Goal: Transaction & Acquisition: Purchase product/service

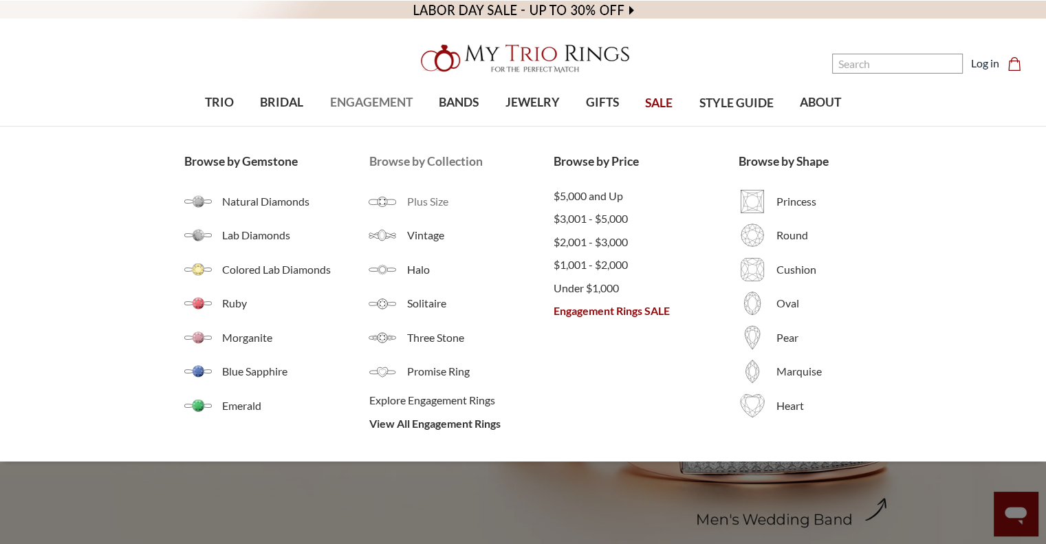
click at [439, 203] on span "Plus Size" at bounding box center [479, 201] width 147 height 17
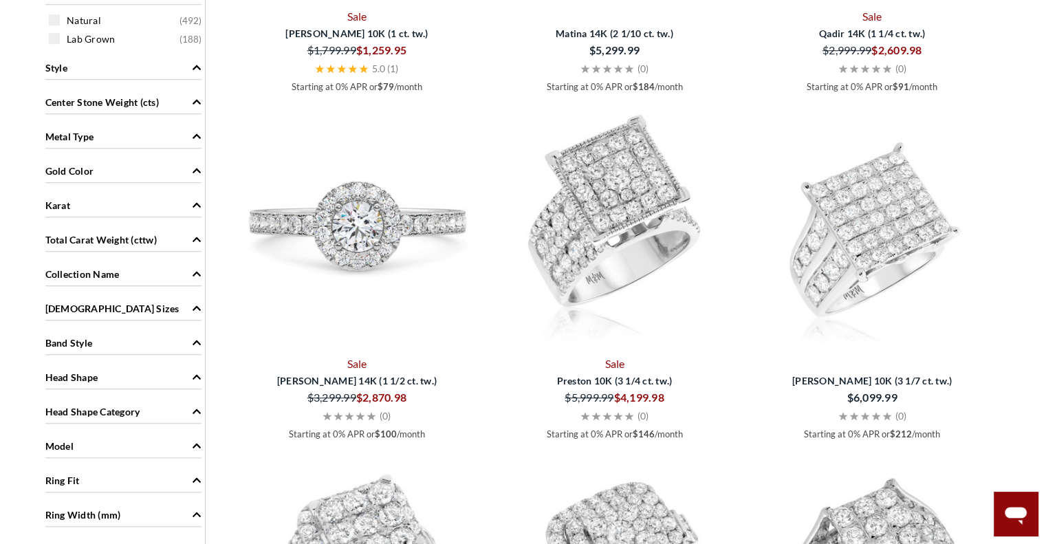
scroll to position [1099, 0]
click at [110, 137] on div "Metal Type" at bounding box center [123, 134] width 156 height 26
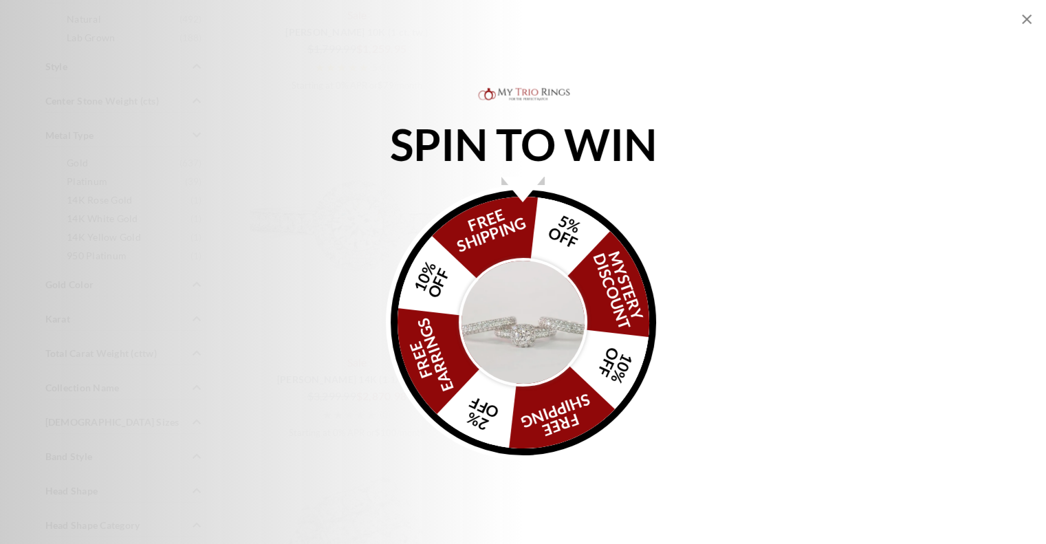
click at [1029, 21] on icon "Close popup" at bounding box center [1027, 19] width 10 height 10
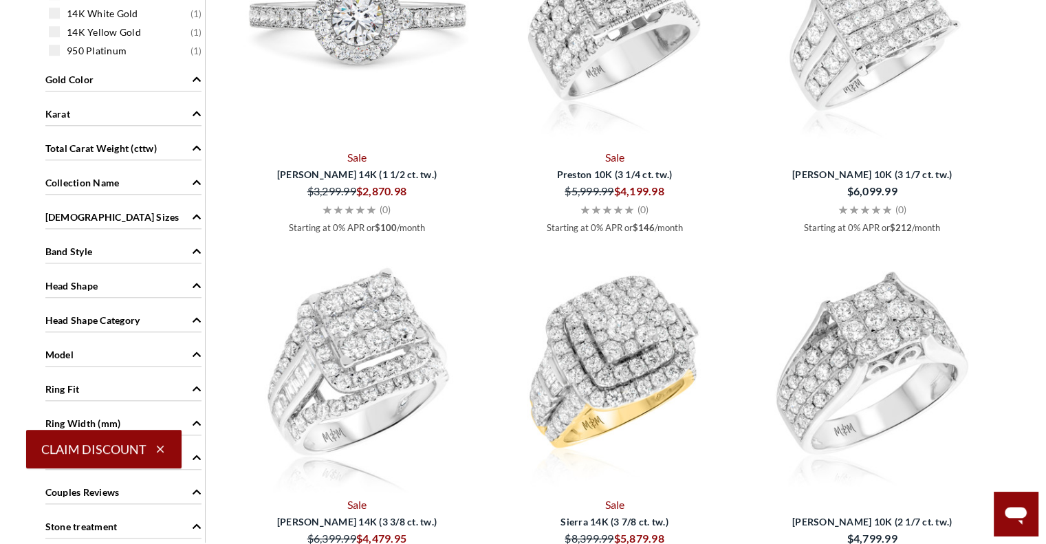
scroll to position [1304, 0]
click at [116, 215] on div "[DEMOGRAPHIC_DATA] Sizes" at bounding box center [123, 216] width 156 height 26
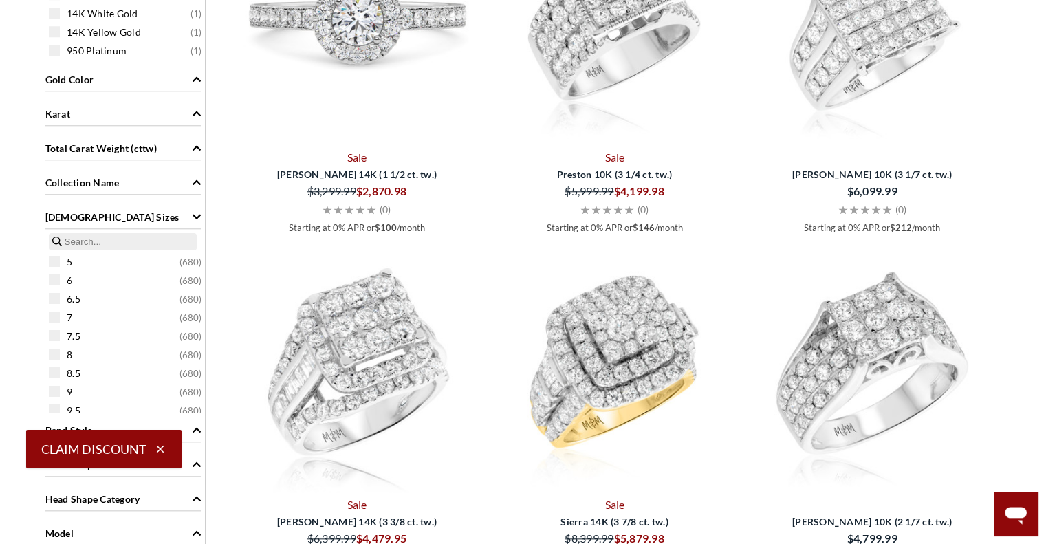
scroll to position [206, 0]
click at [58, 263] on div "11 ( 680 )" at bounding box center [127, 259] width 156 height 15
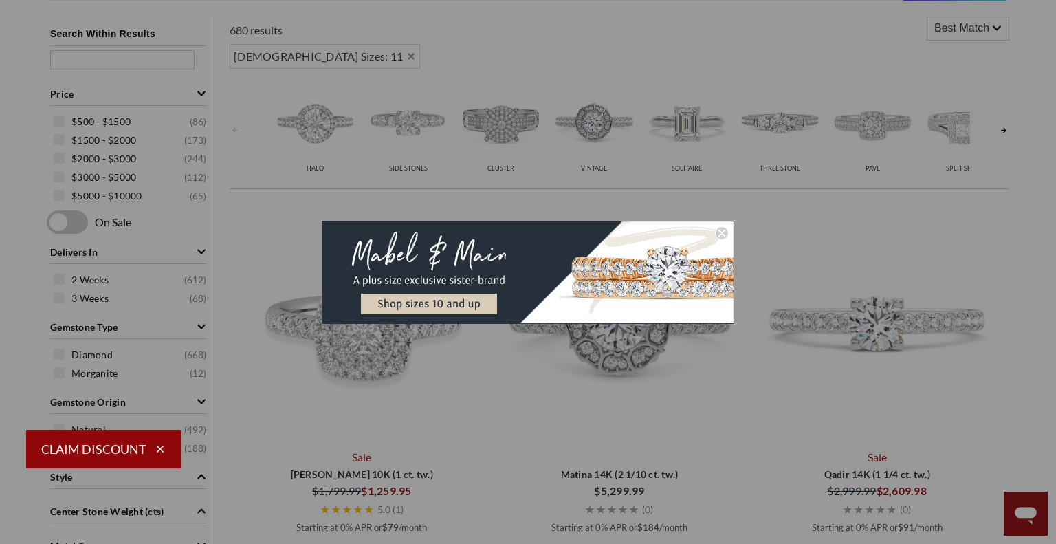
click at [721, 234] on circle "Close dialog" at bounding box center [722, 232] width 13 height 13
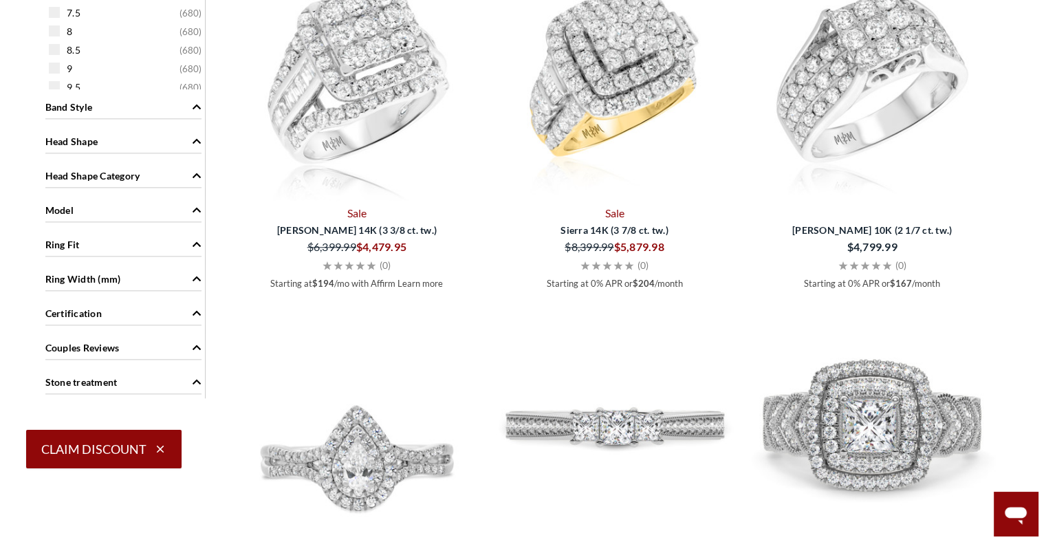
scroll to position [1650, 0]
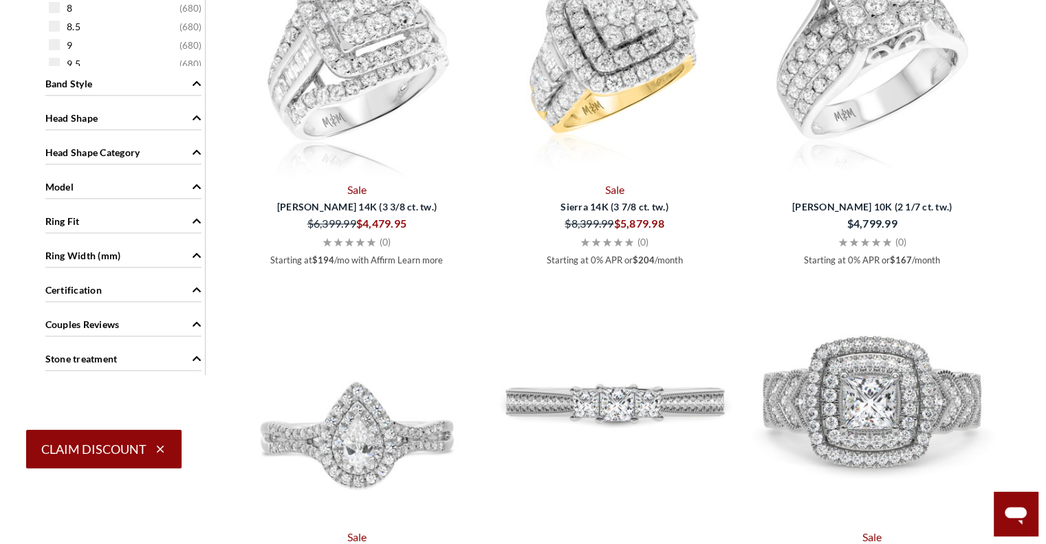
click at [80, 251] on span "Ring Width (mm)" at bounding box center [83, 255] width 76 height 14
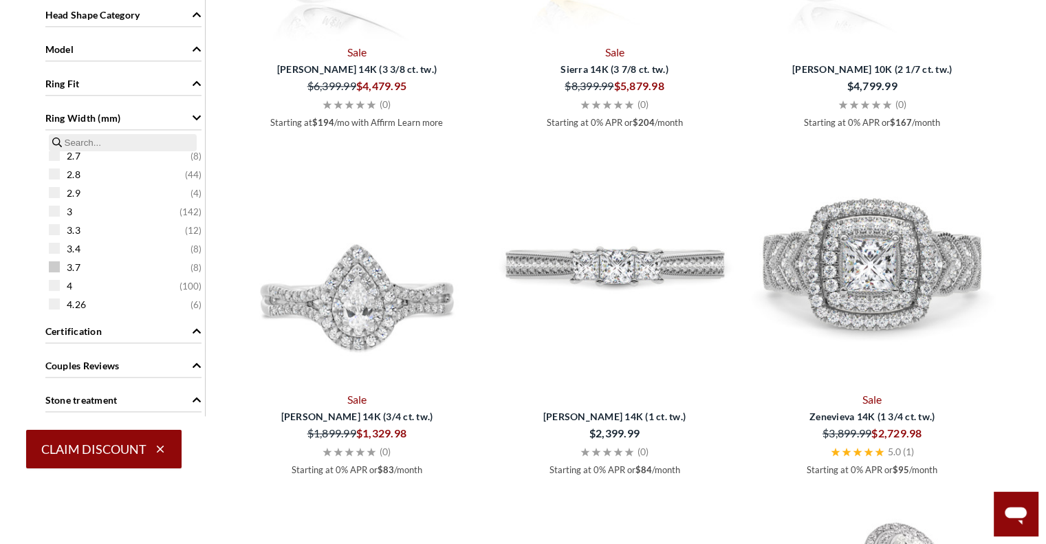
scroll to position [138, 0]
click at [52, 283] on span at bounding box center [54, 284] width 11 height 11
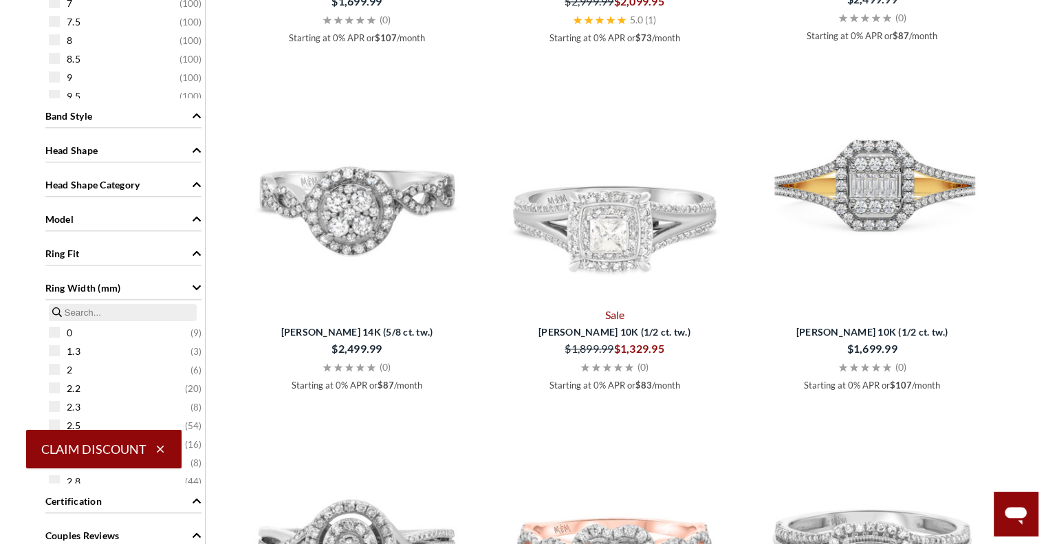
scroll to position [1502, 0]
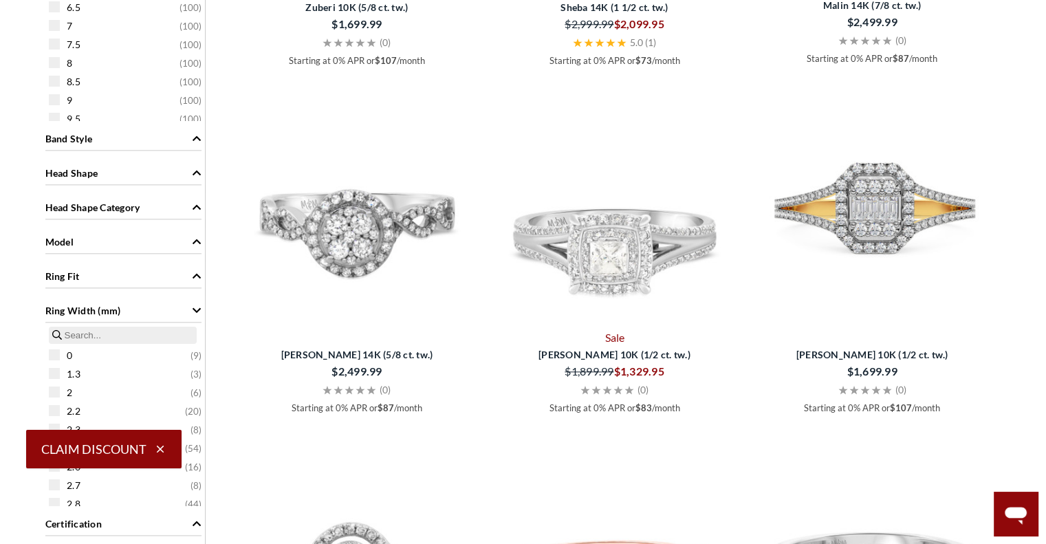
click at [88, 137] on span "Band Style" at bounding box center [68, 138] width 47 height 14
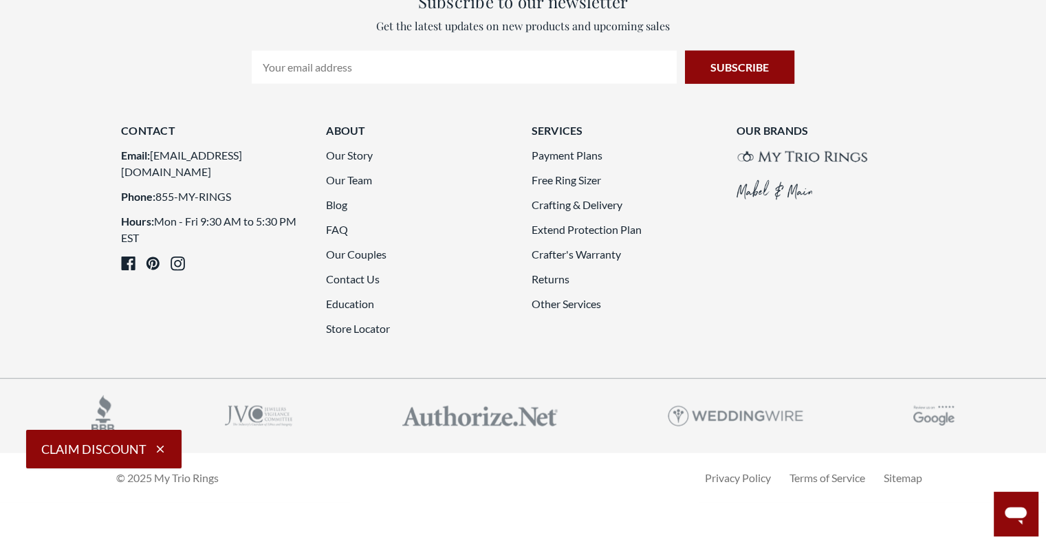
scroll to position [3908, 0]
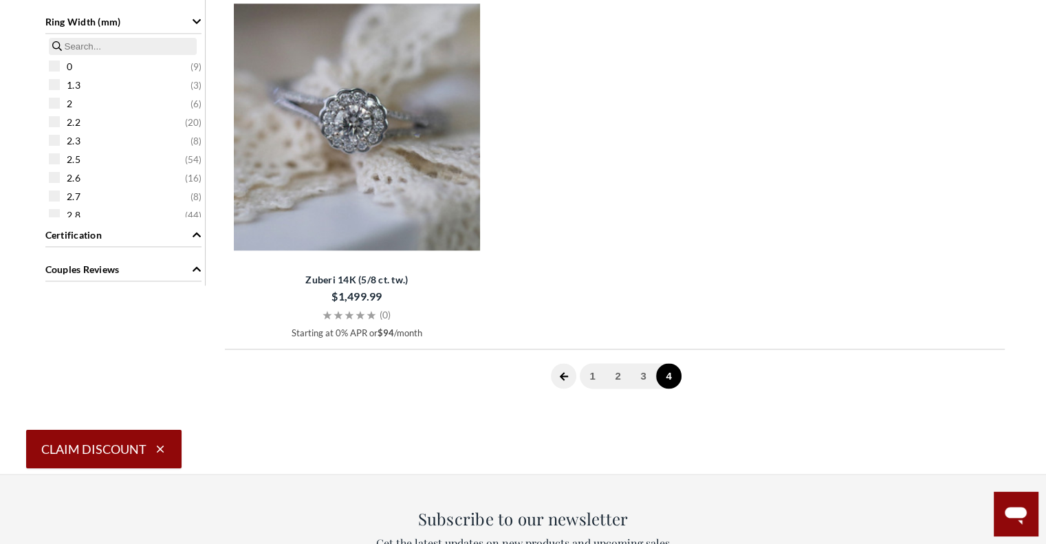
scroll to position [1925, 0]
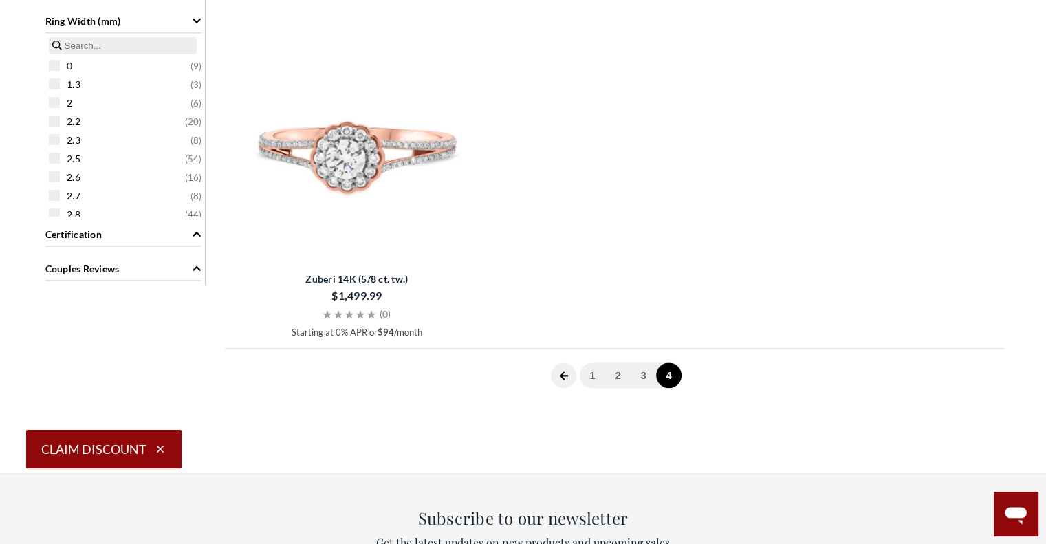
drag, startPoint x: 578, startPoint y: 222, endPoint x: 569, endPoint y: 221, distance: 8.4
